Goal: Task Accomplishment & Management: Manage account settings

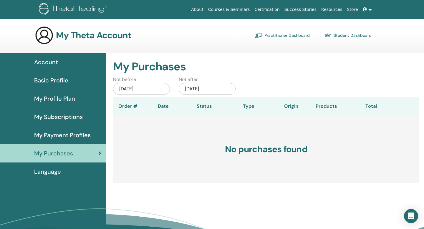
click at [58, 75] on link "Basic Profile" at bounding box center [53, 80] width 106 height 18
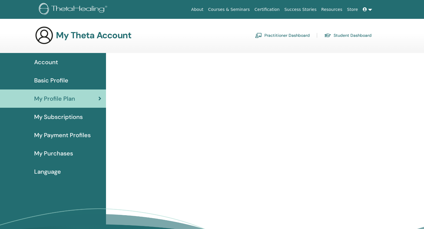
click at [57, 98] on span "My Profile Plan" at bounding box center [54, 98] width 41 height 9
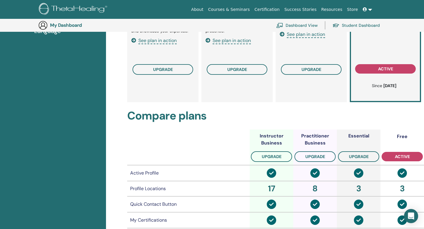
scroll to position [57, 0]
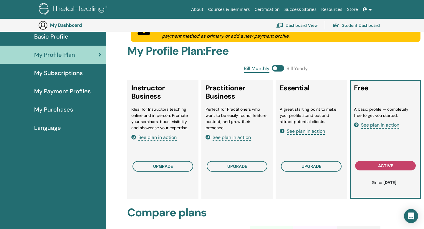
click at [386, 125] on span "See plan in action" at bounding box center [380, 125] width 38 height 7
